Goal: Task Accomplishment & Management: Manage account settings

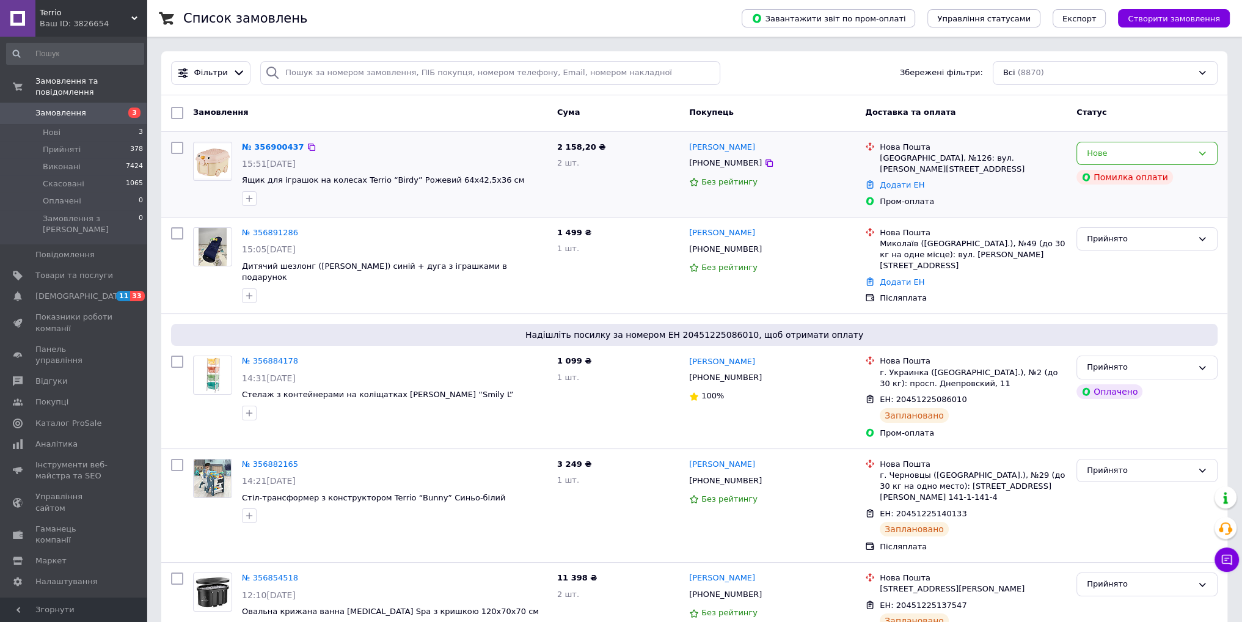
click at [213, 152] on img at bounding box center [213, 161] width 38 height 35
